Goal: Task Accomplishment & Management: Manage account settings

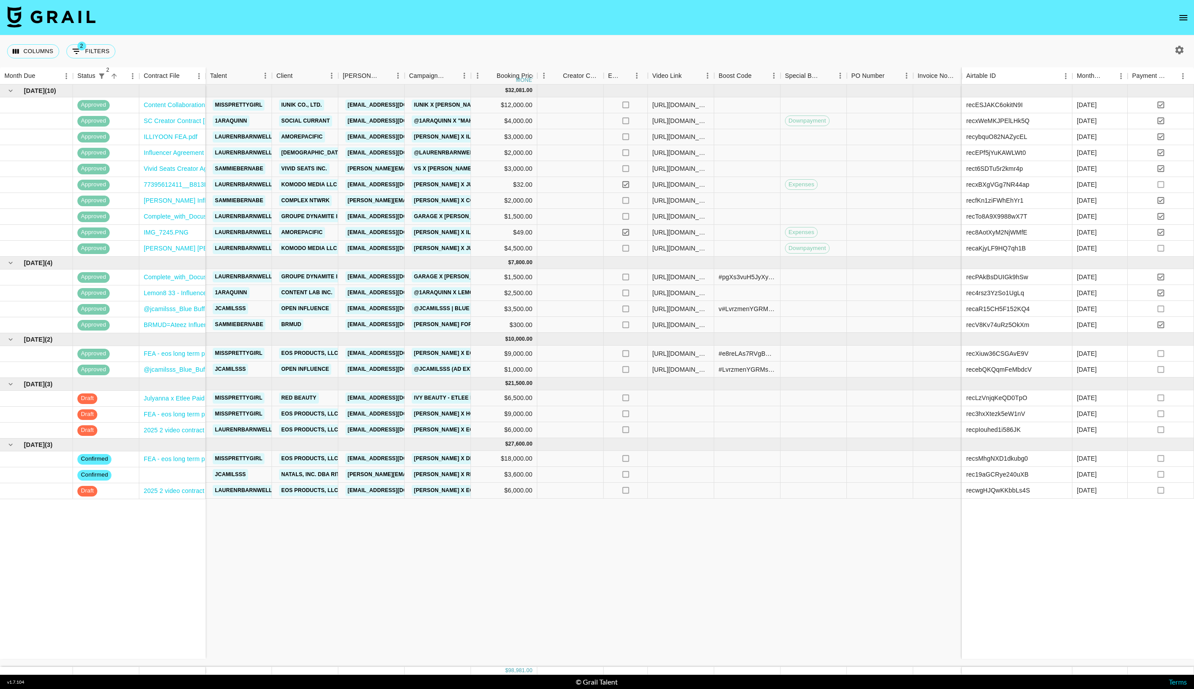
click at [1186, 16] on icon "open drawer" at bounding box center [1183, 17] width 11 height 11
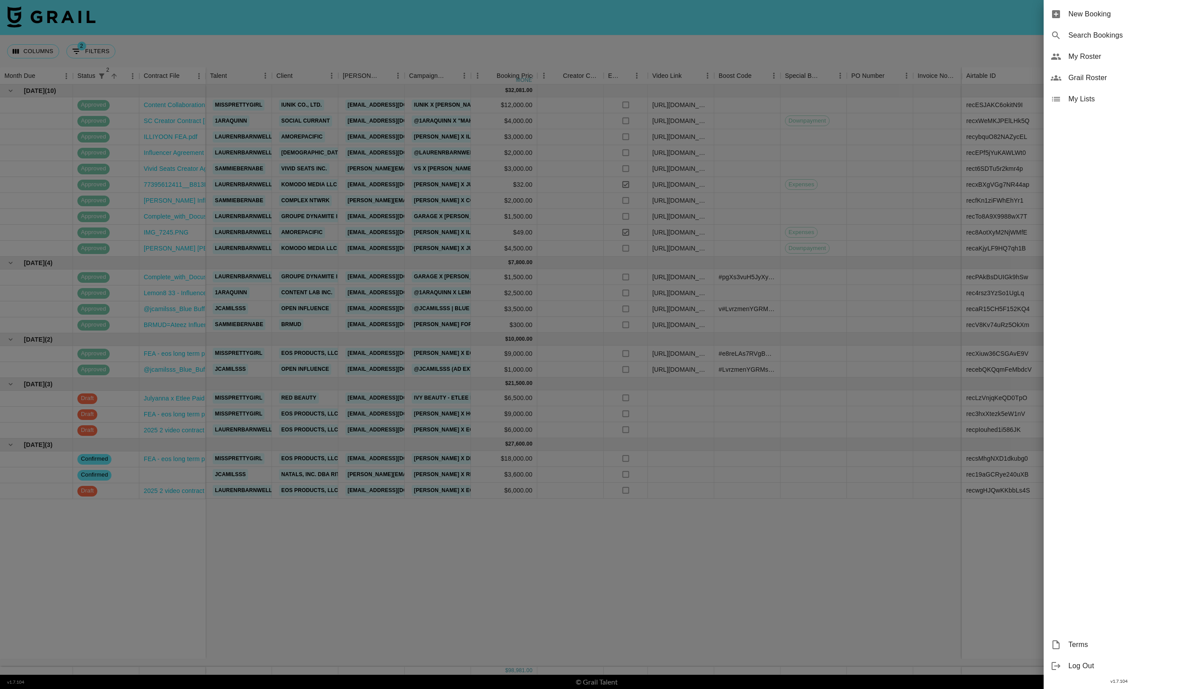
click at [766, 126] on div at bounding box center [597, 344] width 1194 height 689
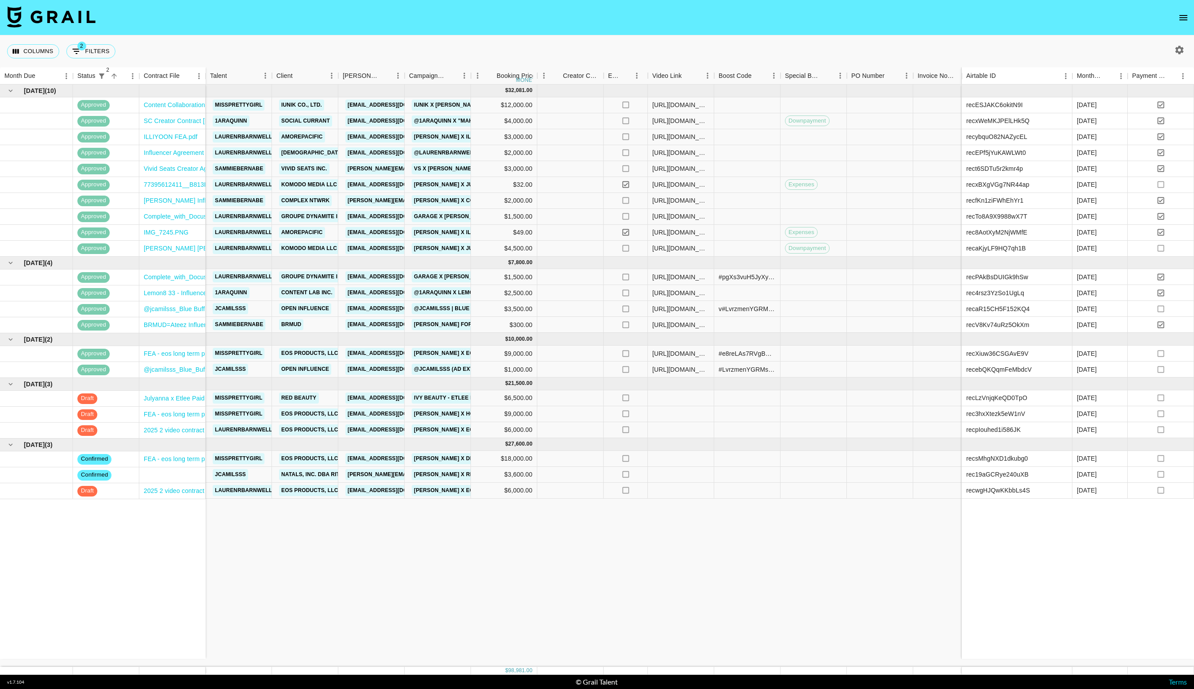
click at [1188, 44] on div at bounding box center [1177, 49] width 33 height 15
click at [1181, 46] on icon "button" at bounding box center [1179, 50] width 11 height 11
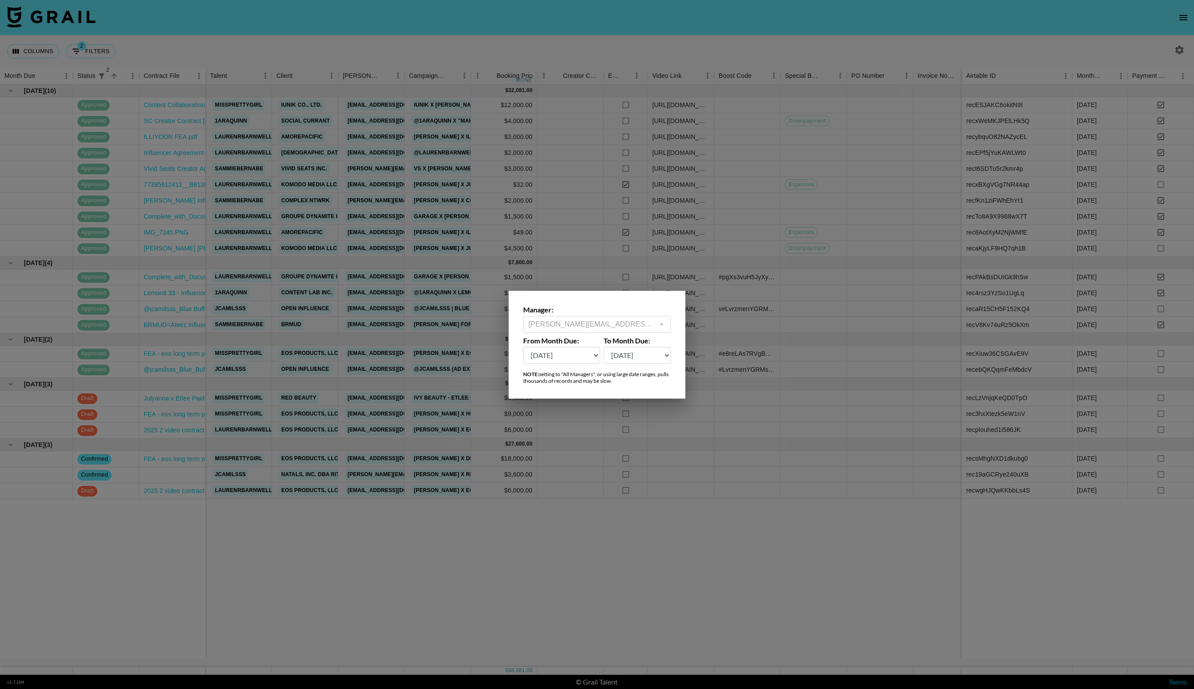
click at [582, 354] on select "[DATE] Sep '[DATE] [DATE] '[DATE] May '[DATE] Mar '[DATE] Jan '[DATE] Nov '[DAT…" at bounding box center [561, 355] width 77 height 17
select select "[DATE]"
click at [523, 347] on select "[DATE] Sep '[DATE] [DATE] '[DATE] May '[DATE] Mar '[DATE] Jan '[DATE] Nov '[DAT…" at bounding box center [561, 355] width 77 height 17
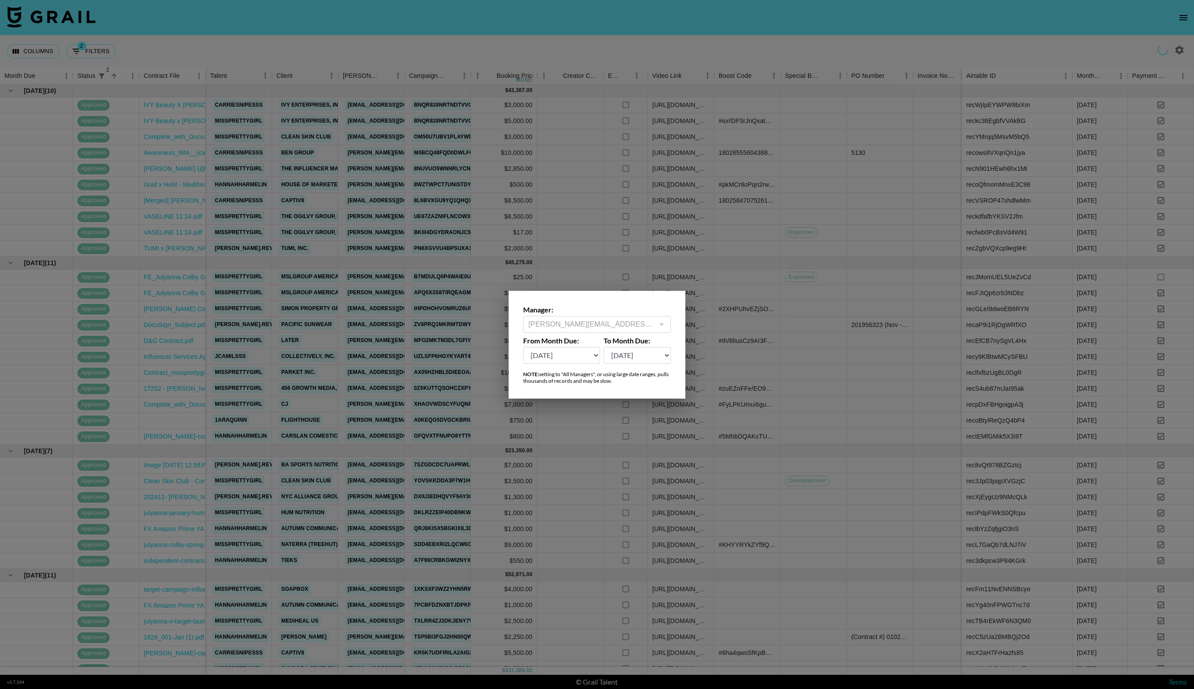
click at [582, 216] on div at bounding box center [597, 344] width 1194 height 689
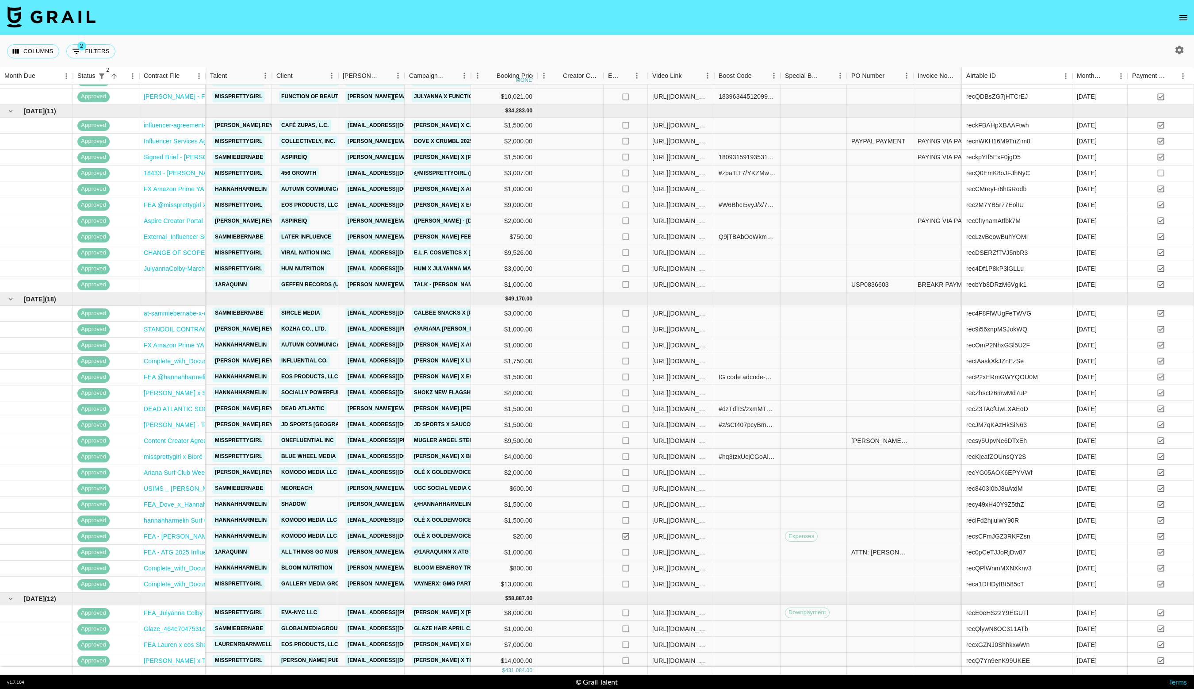
scroll to position [661, 0]
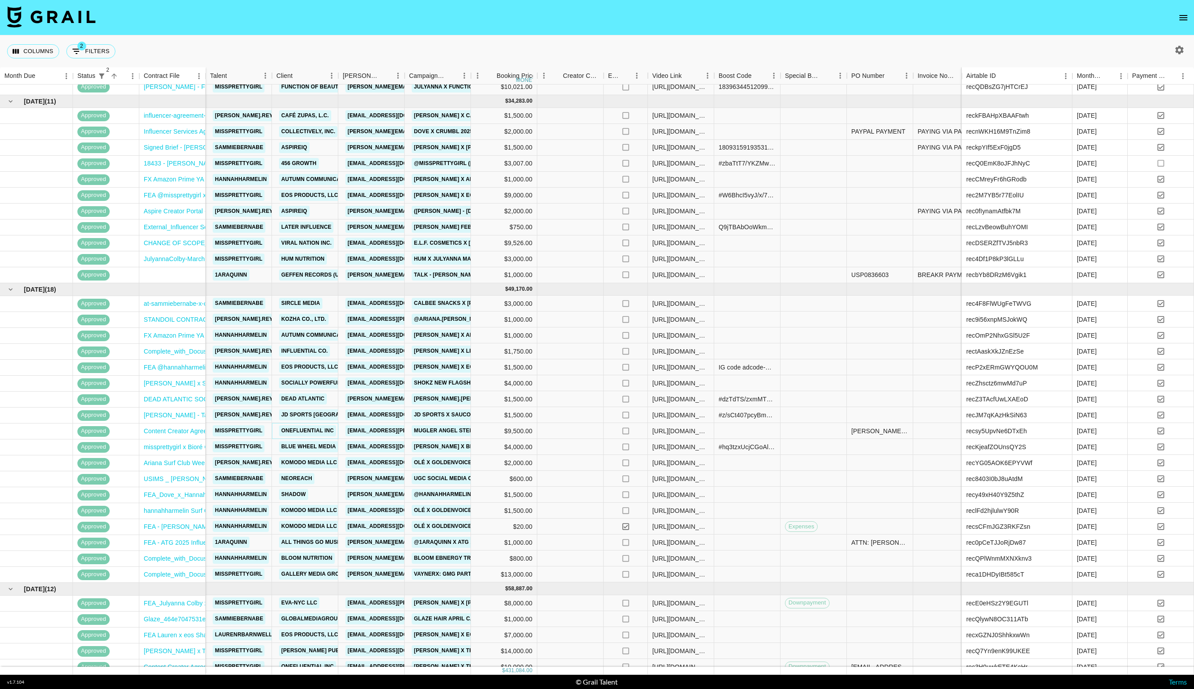
click at [313, 429] on link "OneFluential Inc" at bounding box center [307, 430] width 57 height 11
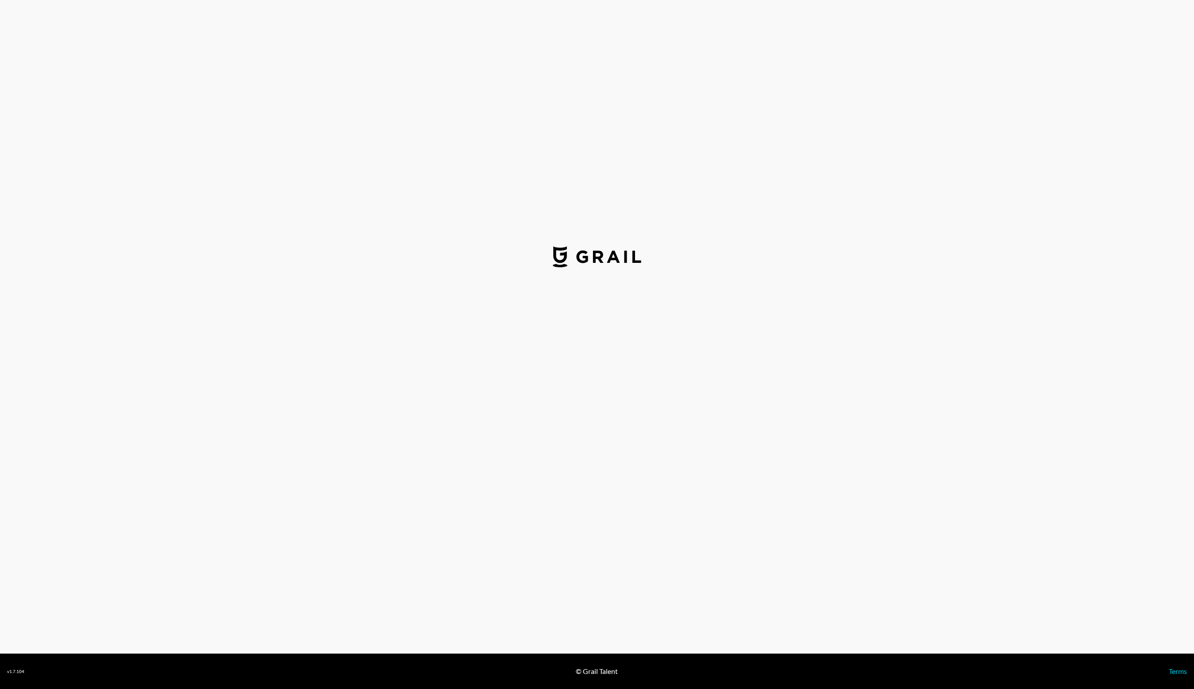
select select "USD"
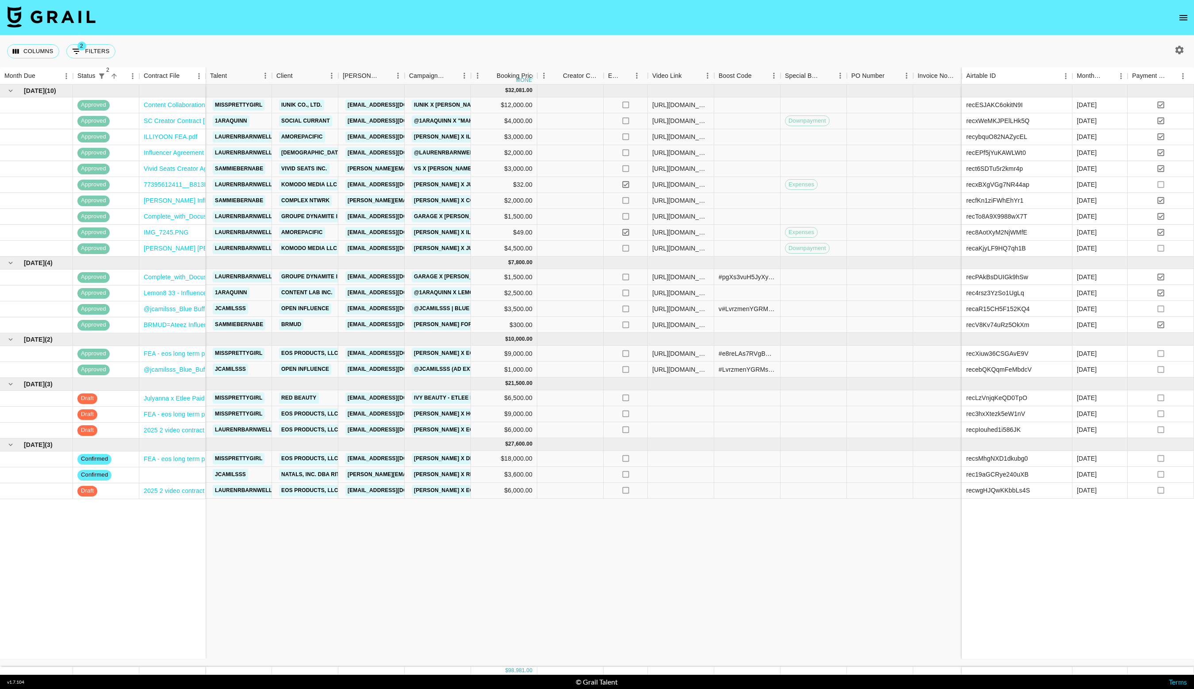
click at [1182, 57] on div at bounding box center [1179, 49] width 15 height 15
click at [1179, 50] on icon "button" at bounding box center [1179, 50] width 11 height 11
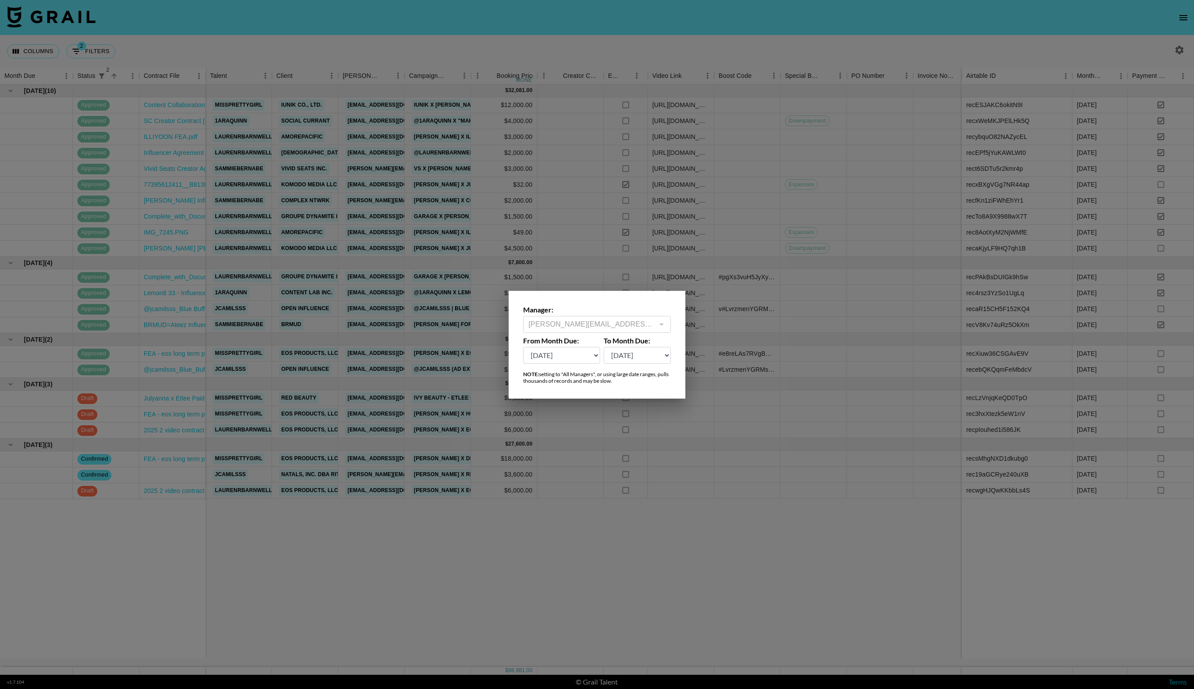
click at [573, 355] on select "[DATE] Sep '[DATE] [DATE] '[DATE] May '[DATE] Mar '[DATE] Jan '[DATE] Nov '[DAT…" at bounding box center [561, 355] width 77 height 17
select select "[DATE]"
click at [523, 347] on select "[DATE] Sep '[DATE] [DATE] '[DATE] May '[DATE] Mar '[DATE] Jan '[DATE] Nov '[DAT…" at bounding box center [561, 355] width 77 height 17
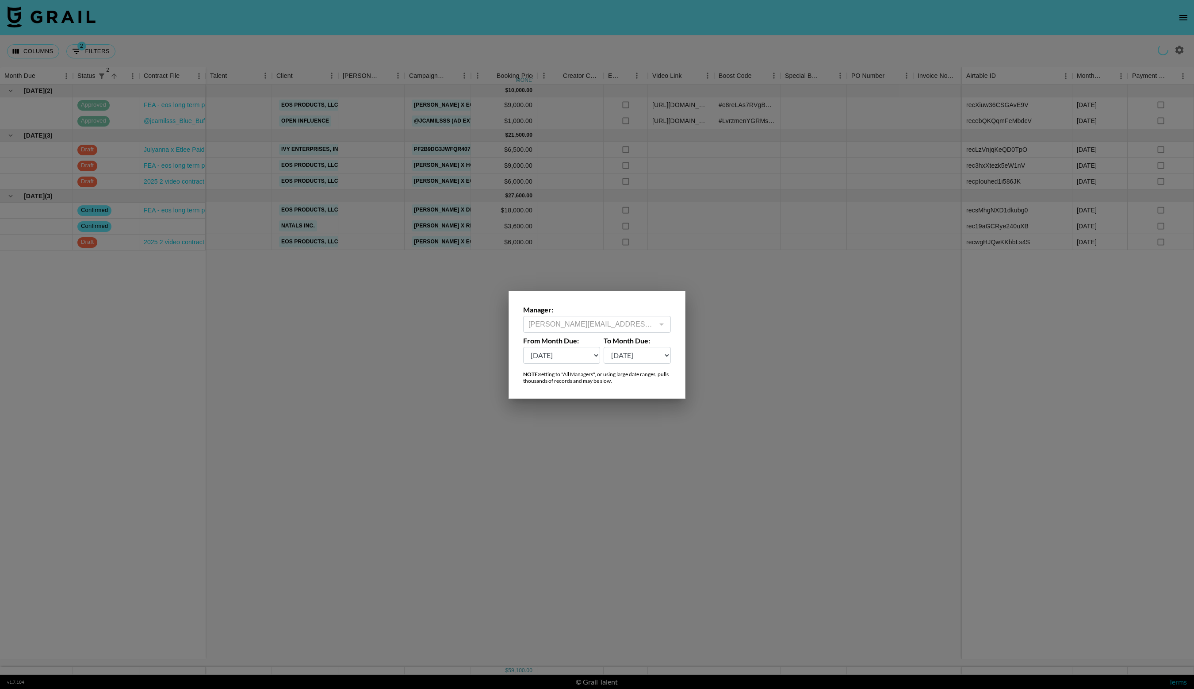
click at [573, 463] on div at bounding box center [597, 344] width 1194 height 689
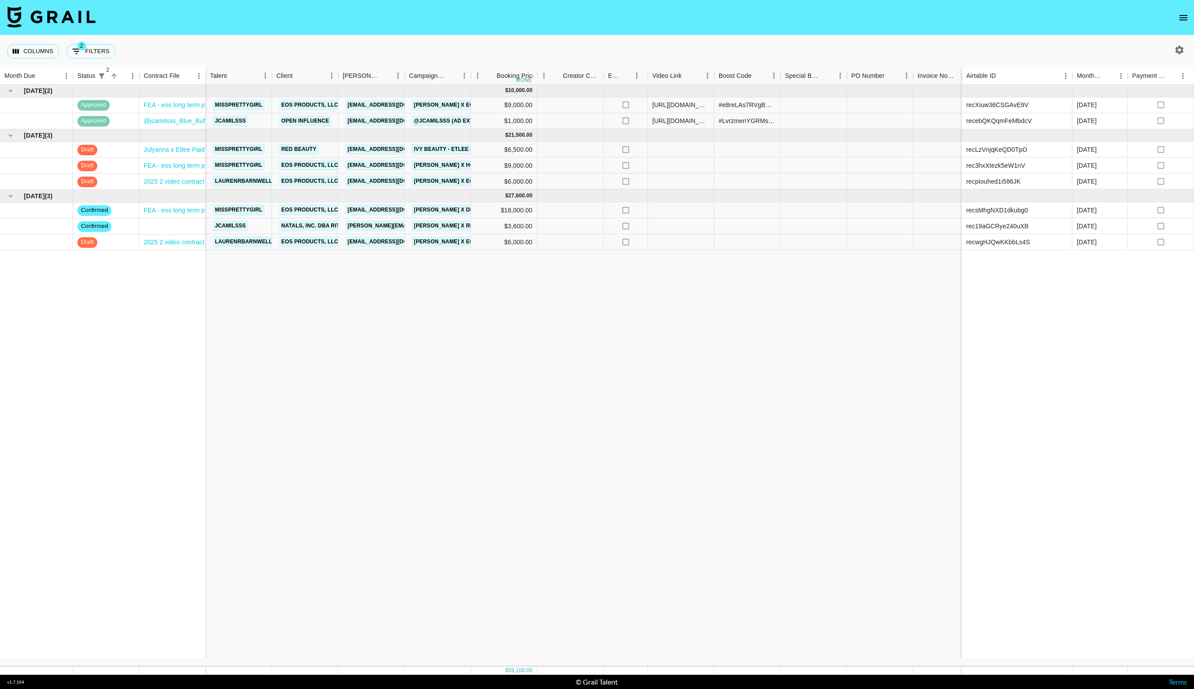
click at [1182, 42] on div "Columns 2 Filters + Booking" at bounding box center [597, 51] width 1194 height 32
click at [1181, 49] on icon "button" at bounding box center [1179, 50] width 8 height 8
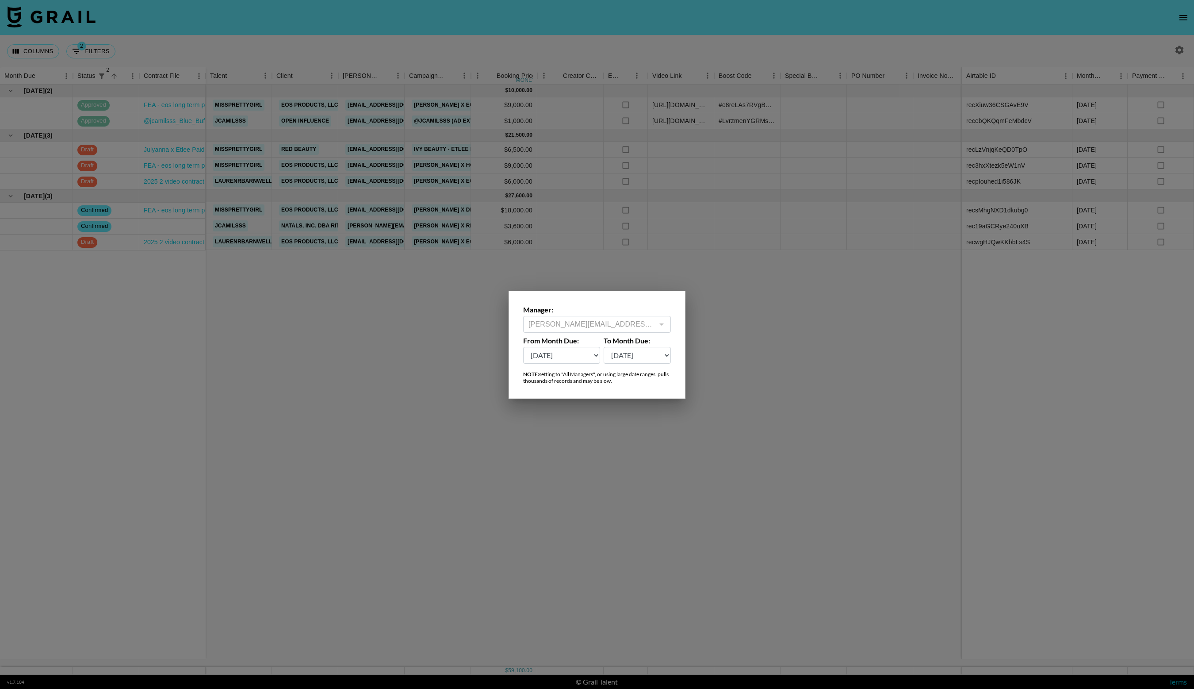
click at [587, 353] on select "[DATE] Sep '[DATE] [DATE] '[DATE] May '[DATE] Mar '[DATE] Jan '[DATE] Nov '[DAT…" at bounding box center [561, 355] width 77 height 17
select select "[DATE]"
click at [523, 347] on select "[DATE] Sep '[DATE] [DATE] '[DATE] May '[DATE] Mar '[DATE] Jan '[DATE] Nov '[DAT…" at bounding box center [561, 355] width 77 height 17
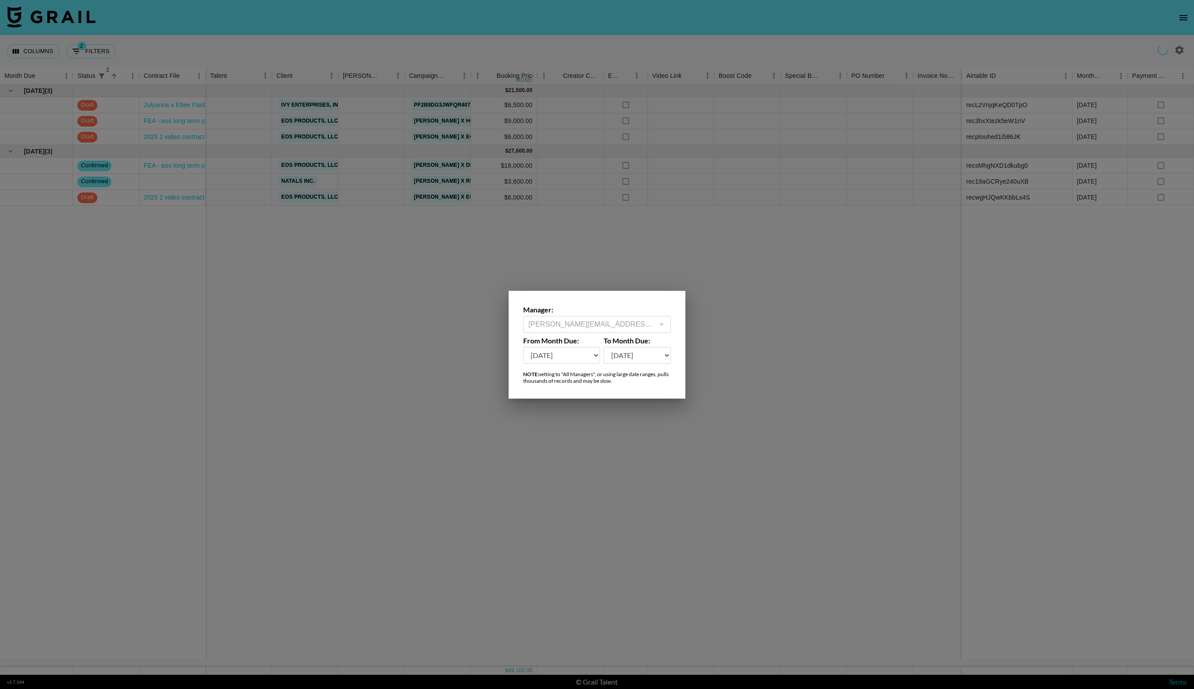
click at [781, 333] on div at bounding box center [597, 344] width 1194 height 689
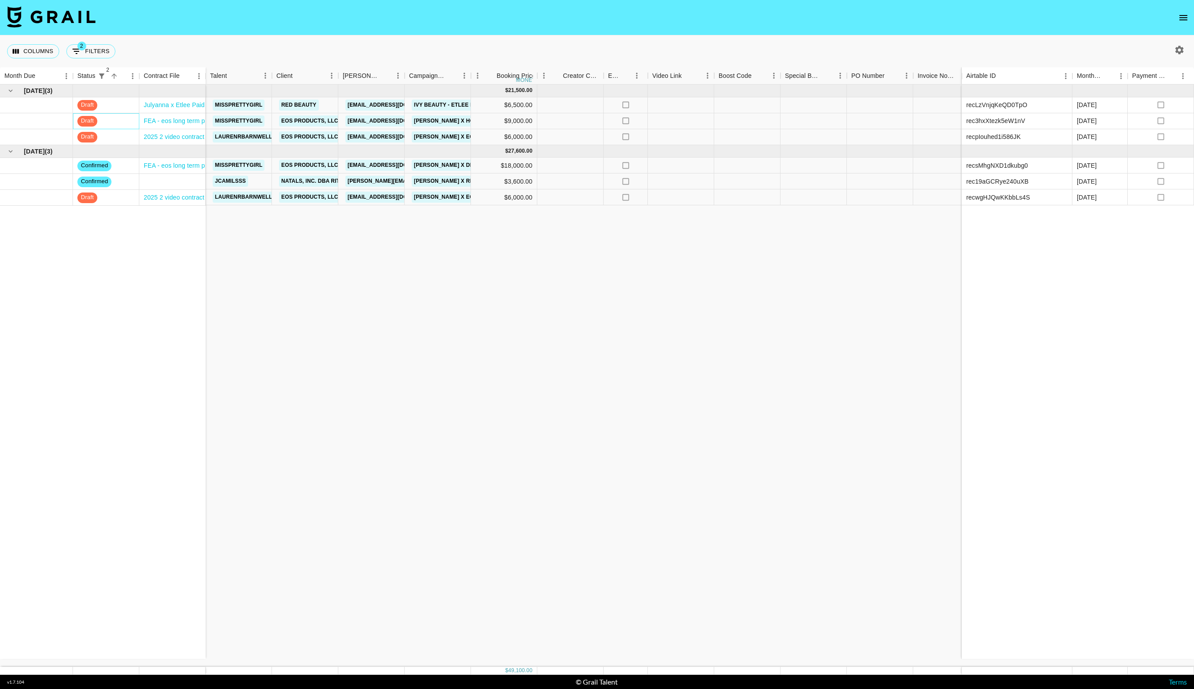
click at [94, 118] on span "draft" at bounding box center [87, 121] width 20 height 8
click at [130, 133] on div "draft" at bounding box center [106, 137] width 66 height 16
